Goal: Check status

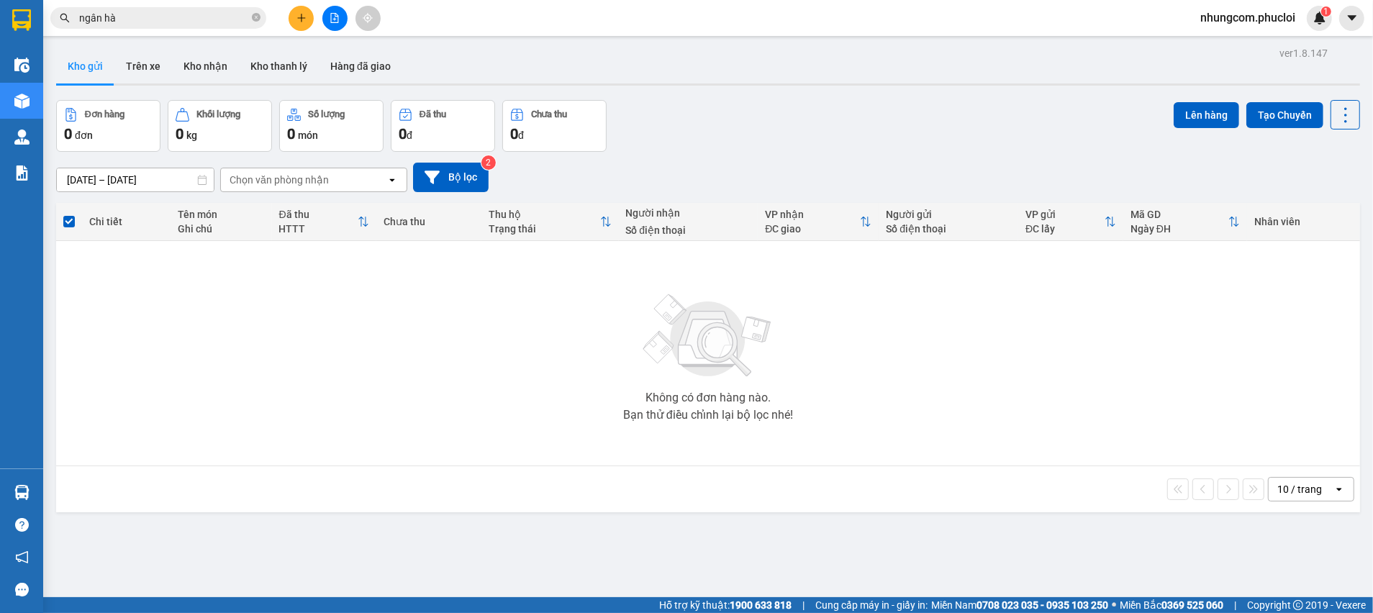
drag, startPoint x: 0, startPoint y: 0, endPoint x: 95, endPoint y: 321, distance: 334.6
click at [95, 321] on div "Không có đơn hàng nào. Bạn thử điều chỉnh lại bộ lọc nhé!" at bounding box center [707, 353] width 1289 height 216
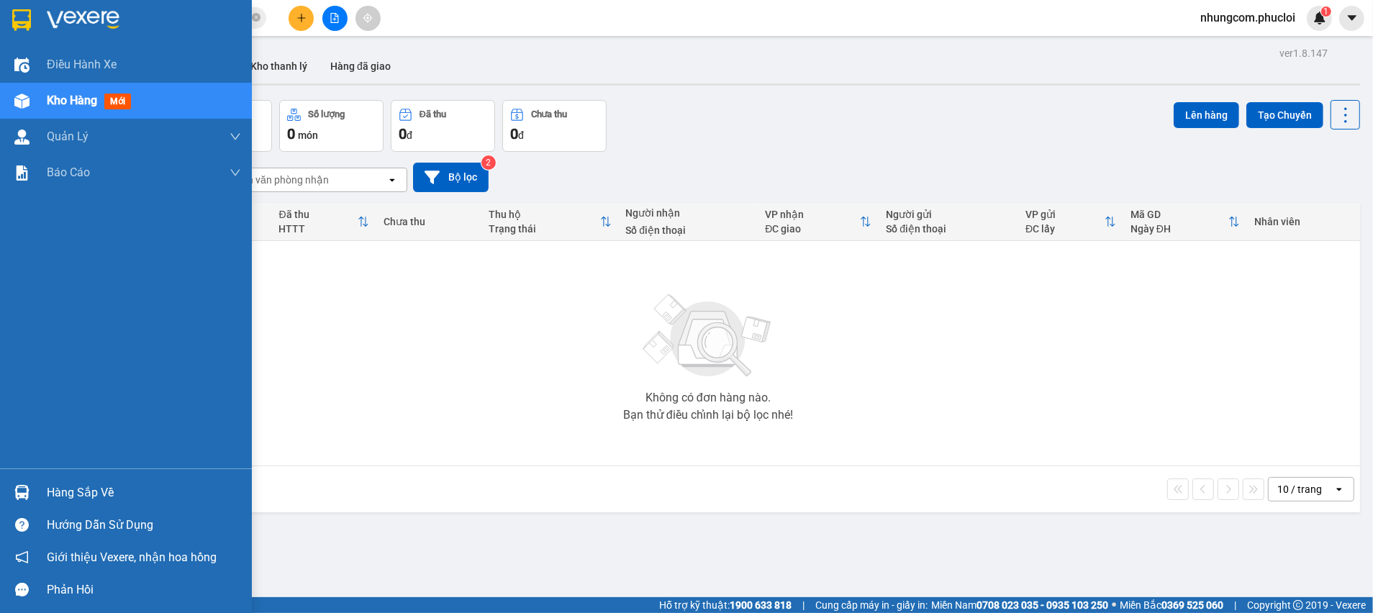
click at [33, 497] on div at bounding box center [21, 492] width 25 height 25
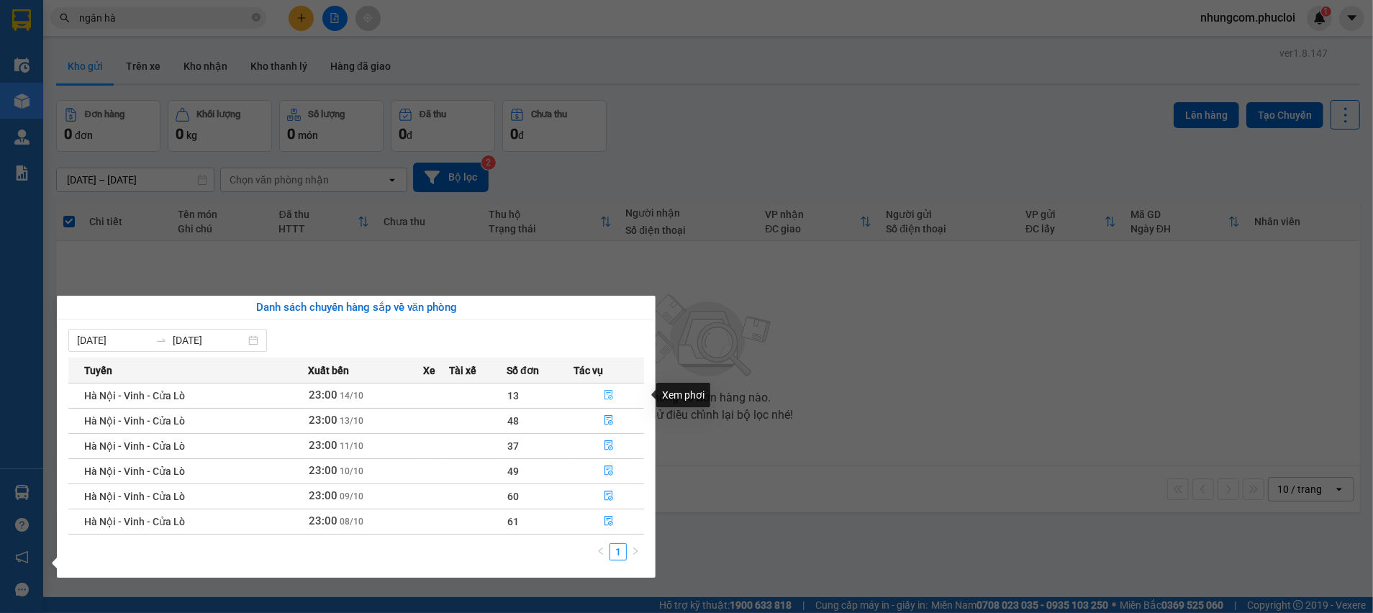
click at [608, 395] on icon "file-done" at bounding box center [609, 395] width 10 height 10
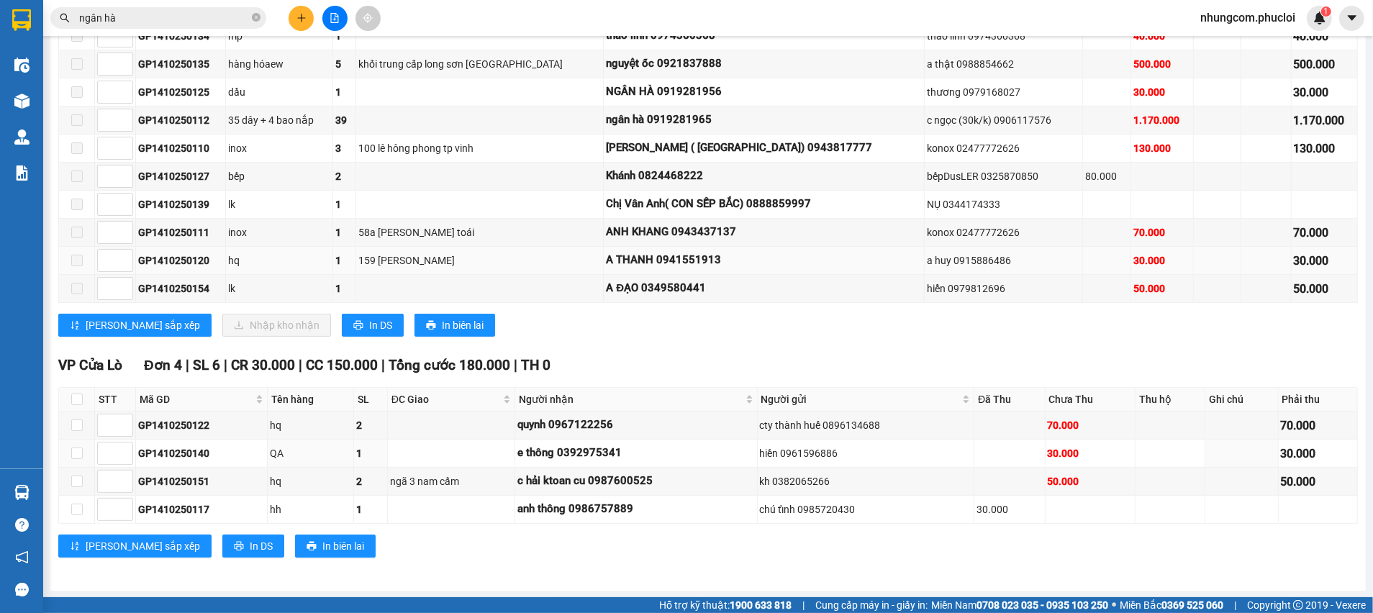
scroll to position [279, 0]
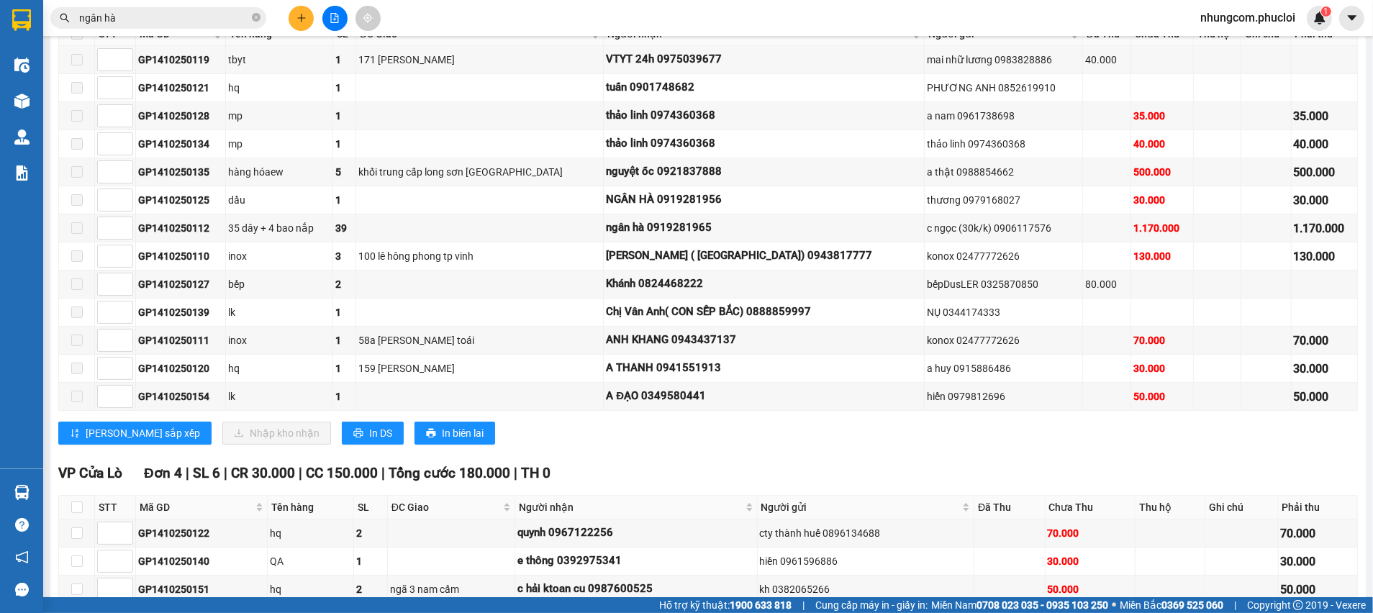
click at [132, 24] on input "ngân hà" at bounding box center [164, 18] width 170 height 16
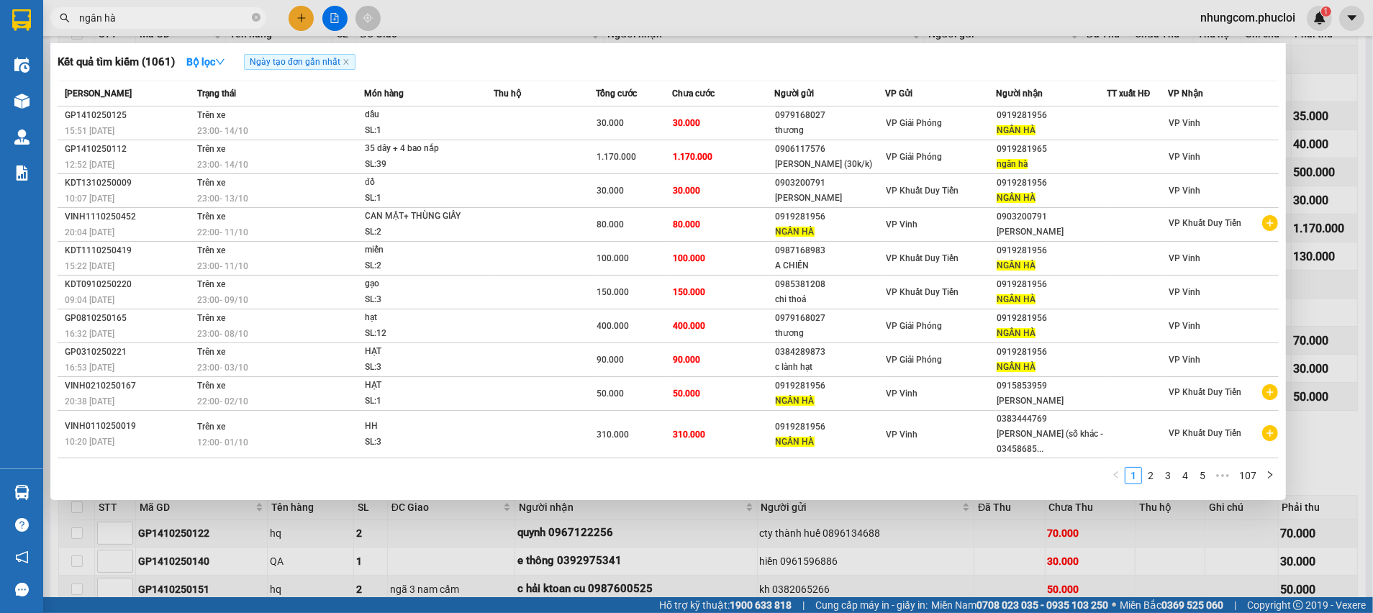
click at [132, 24] on input "ngân hà" at bounding box center [164, 18] width 170 height 16
click at [135, 24] on input "ngân hà" at bounding box center [164, 18] width 170 height 16
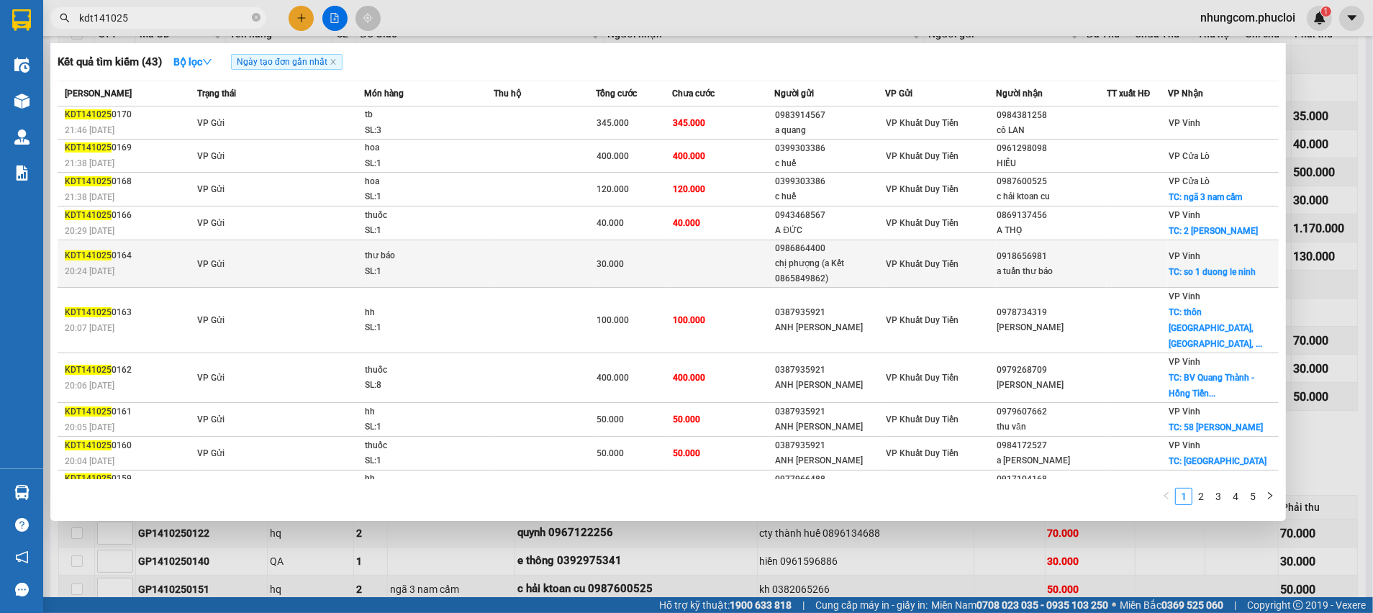
scroll to position [8, 0]
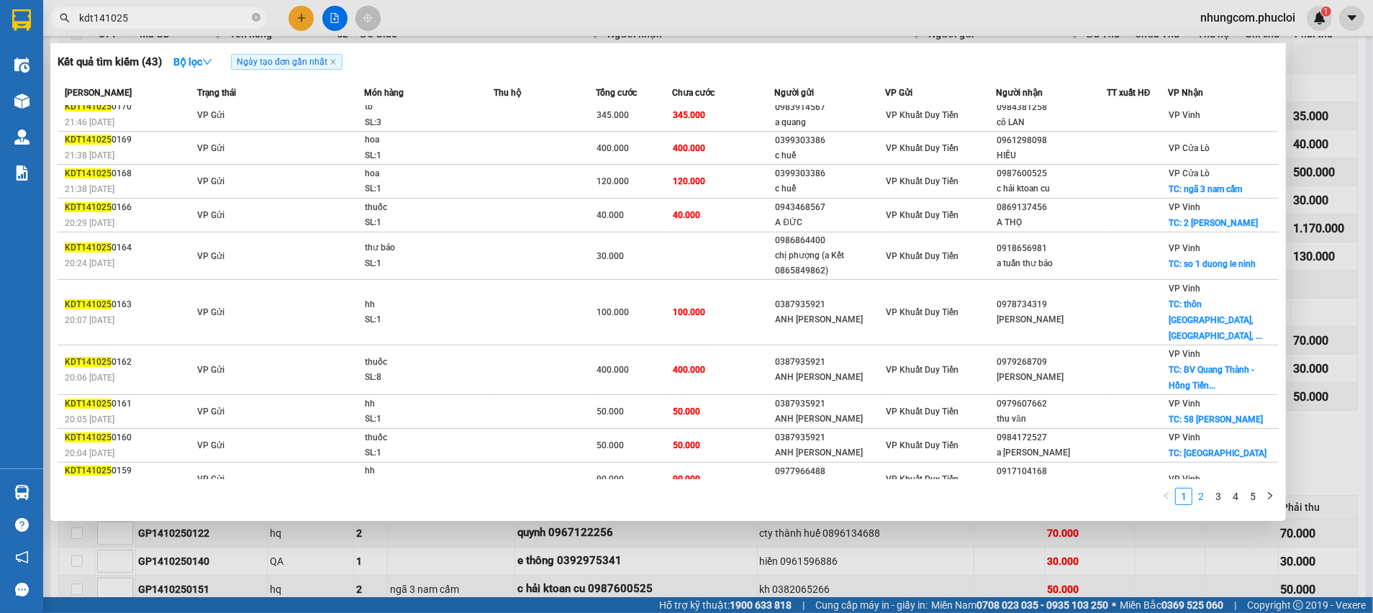
type input "kdt141025"
click at [1204, 498] on link "2" at bounding box center [1201, 497] width 16 height 16
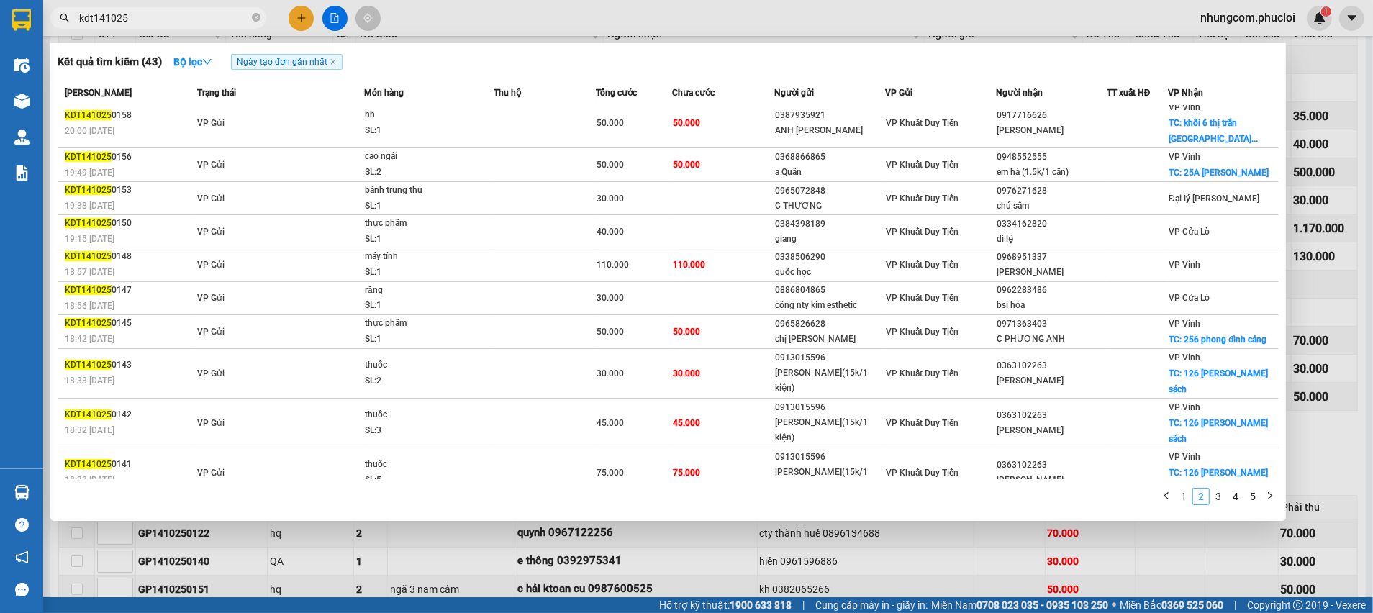
scroll to position [0, 0]
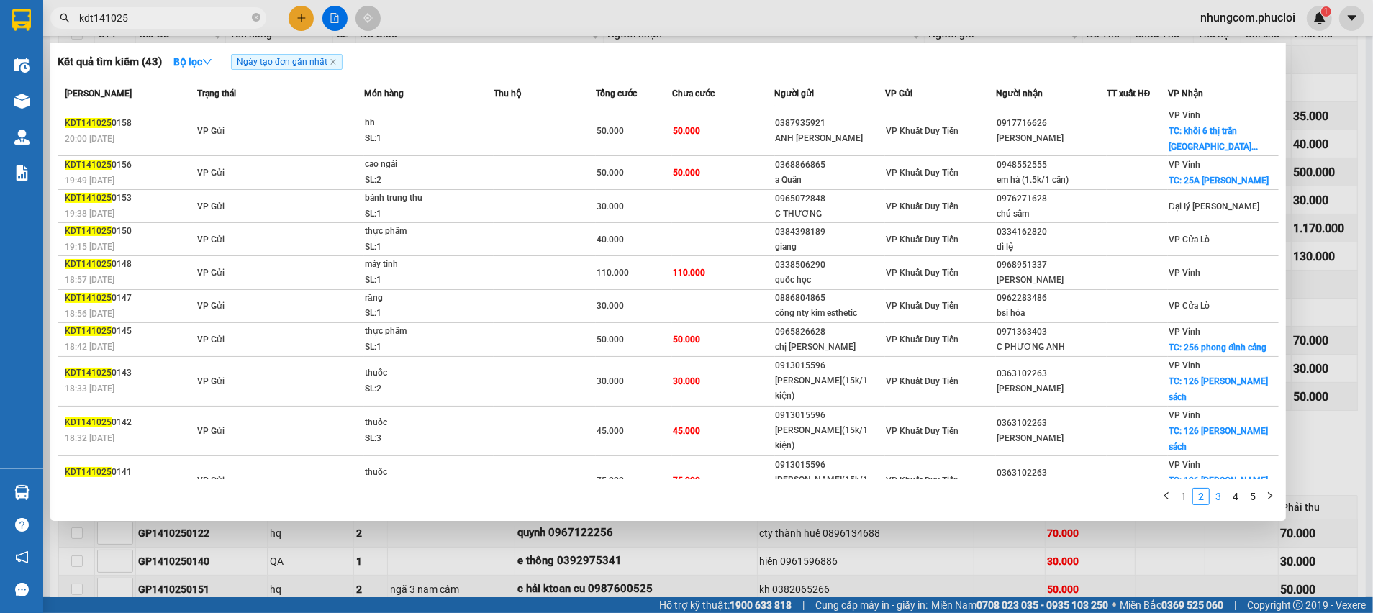
click at [1217, 489] on link "3" at bounding box center [1218, 497] width 16 height 16
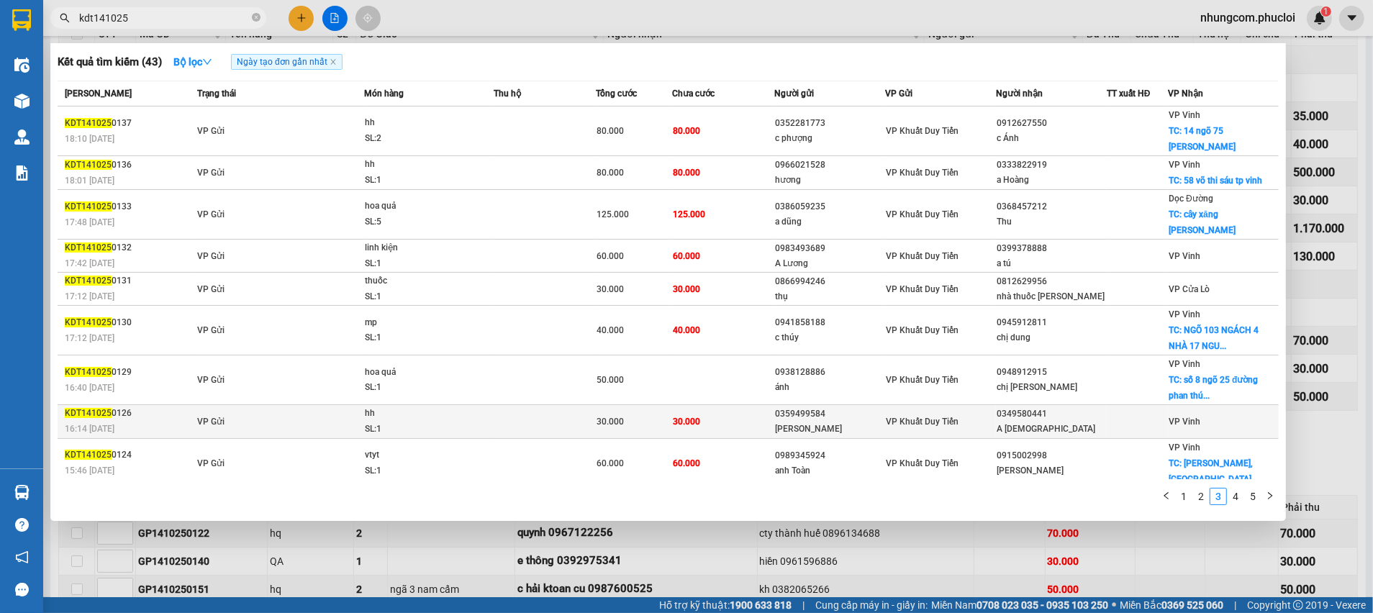
scroll to position [26, 0]
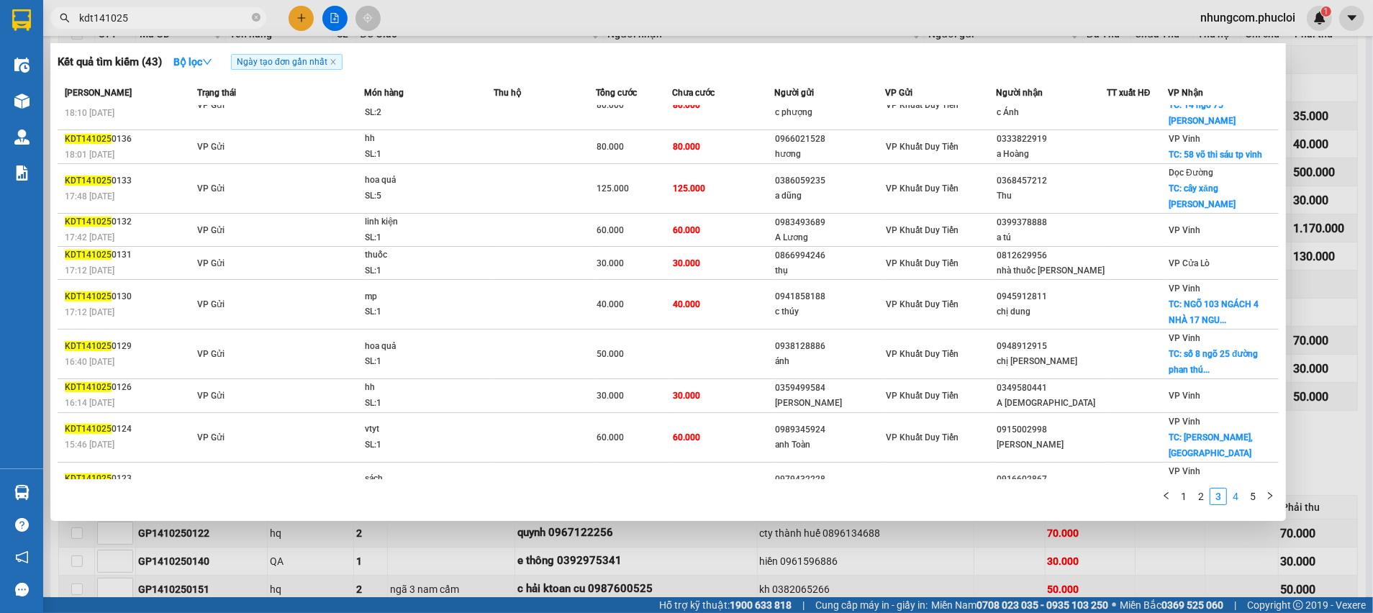
click at [1233, 493] on link "4" at bounding box center [1235, 497] width 16 height 16
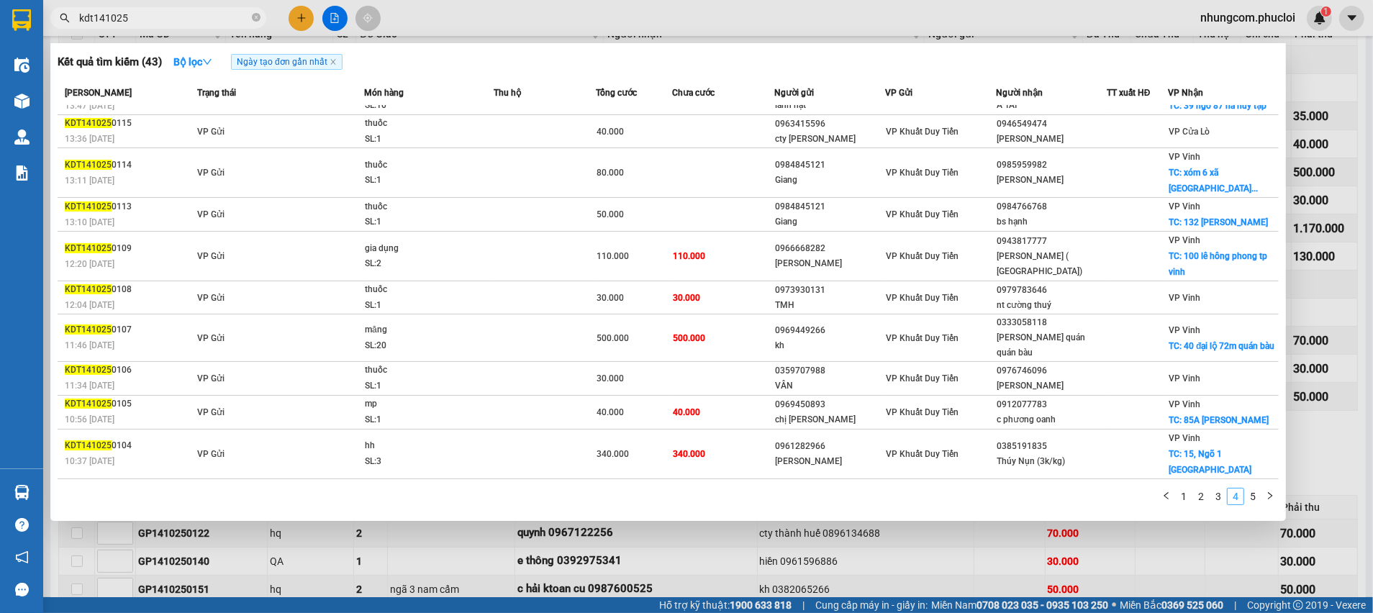
scroll to position [0, 0]
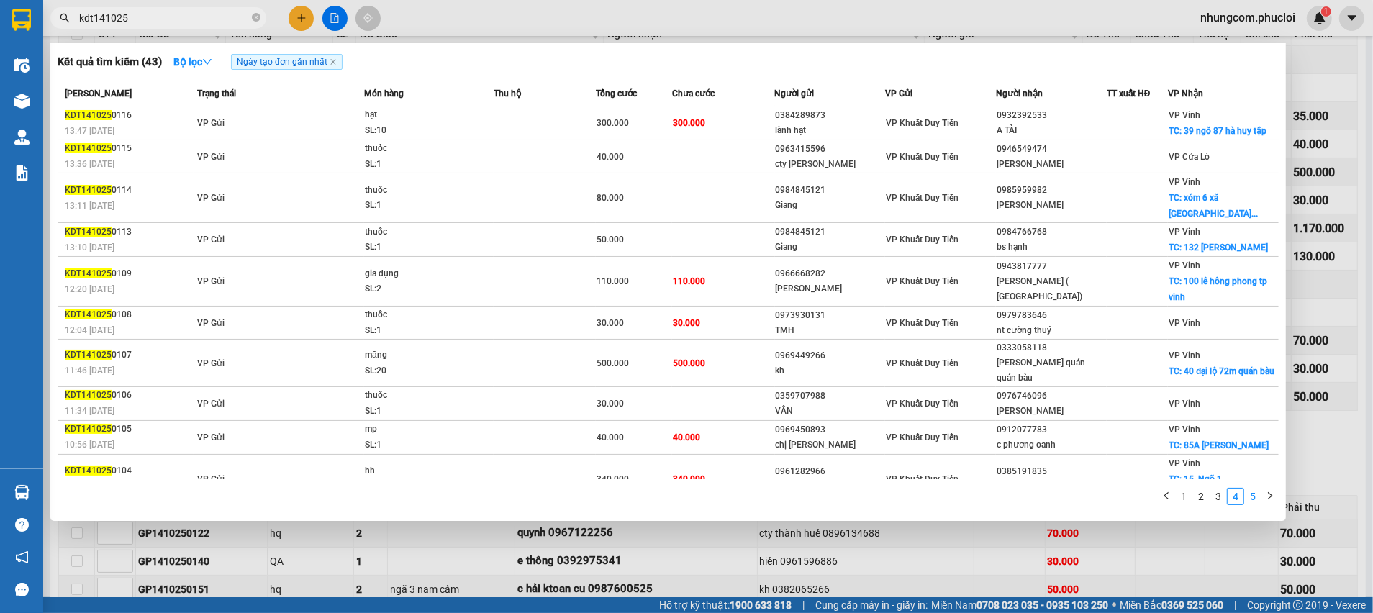
click at [1253, 489] on link "5" at bounding box center [1253, 497] width 16 height 16
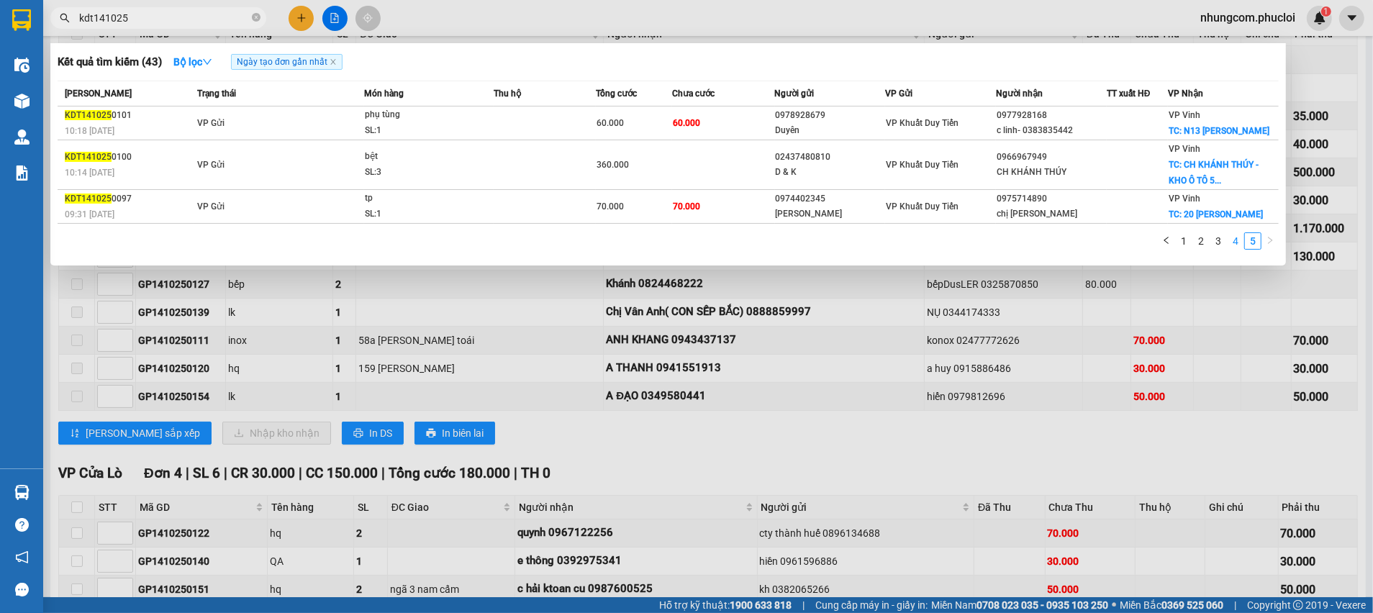
click at [1230, 240] on link "4" at bounding box center [1235, 241] width 16 height 16
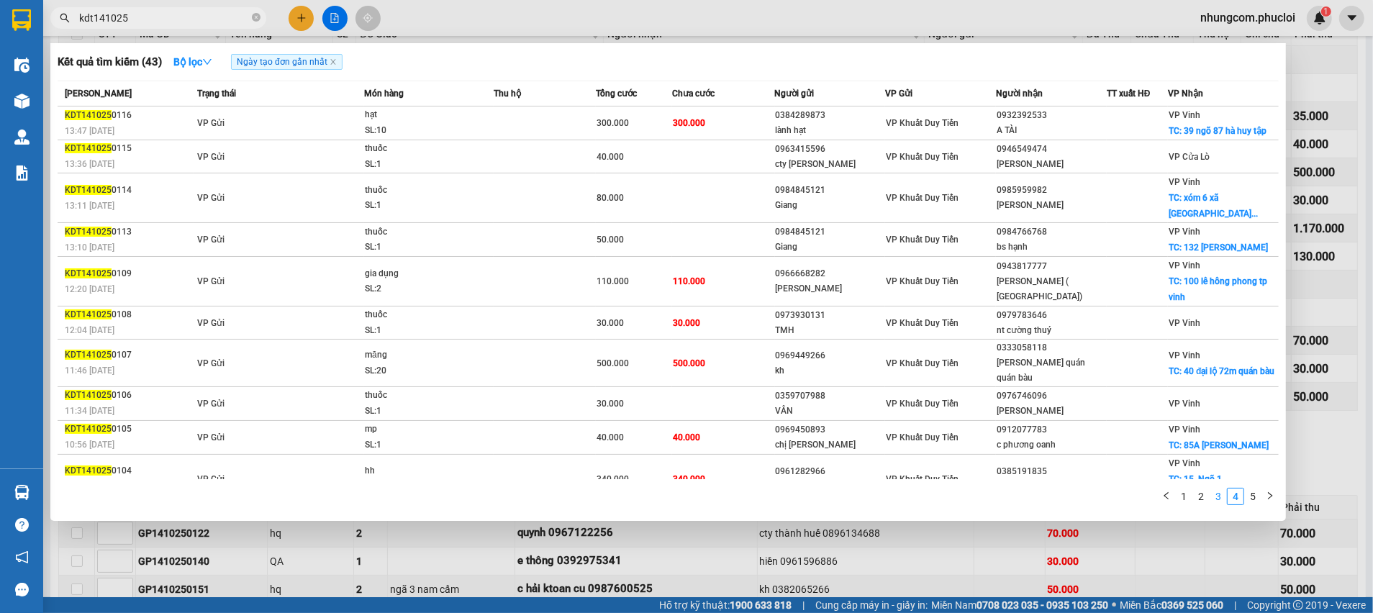
click at [1220, 491] on link "3" at bounding box center [1218, 497] width 16 height 16
